Goal: Ask a question

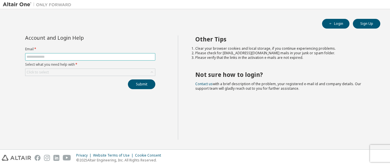
click at [126, 55] on input "text" at bounding box center [90, 56] width 127 height 5
click at [104, 73] on div "Click to select" at bounding box center [90, 72] width 130 height 7
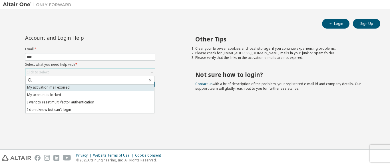
scroll to position [16, 0]
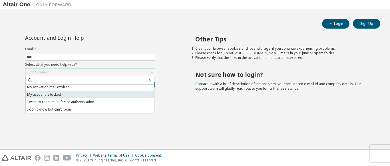
click at [96, 94] on li "My account is locked" at bounding box center [90, 94] width 128 height 7
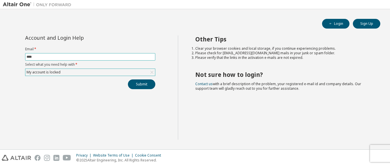
click at [59, 54] on input "****" at bounding box center [90, 56] width 127 height 5
type input "**********"
click at [142, 82] on button "Submit" at bounding box center [141, 84] width 27 height 10
click at [128, 72] on div "My account is locked" at bounding box center [90, 72] width 130 height 7
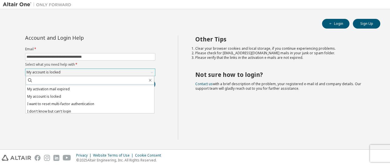
scroll to position [0, 0]
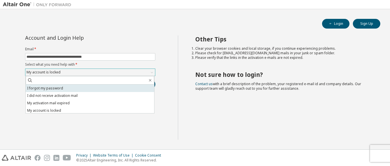
click at [99, 86] on li "I forgot my password" at bounding box center [90, 87] width 128 height 7
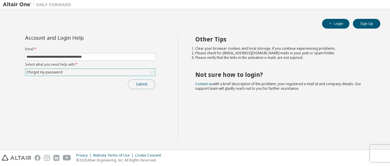
click at [152, 83] on button "Submit" at bounding box center [141, 84] width 27 height 10
click at [339, 24] on button "Login" at bounding box center [335, 24] width 27 height 10
